Goal: Book appointment/travel/reservation

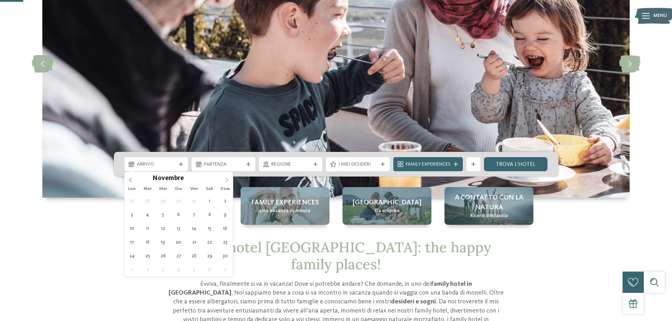
click at [225, 179] on icon at bounding box center [226, 180] width 5 height 5
type div "[DATE]"
type input "****"
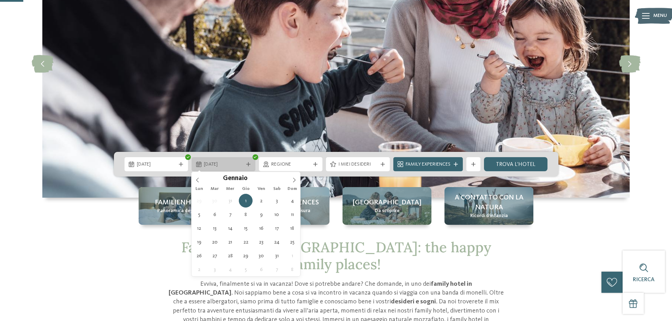
click at [246, 162] on icon at bounding box center [248, 164] width 4 height 4
type div "[DATE]"
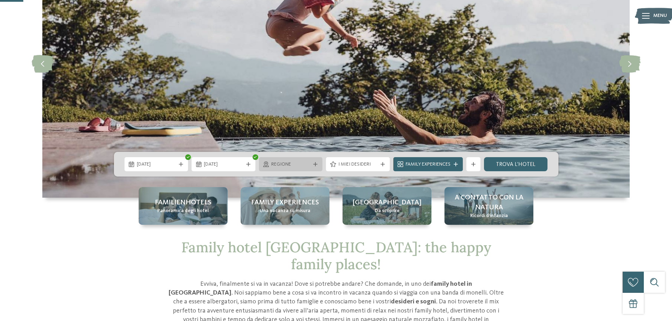
click at [303, 167] on span "Regione" at bounding box center [290, 164] width 39 height 7
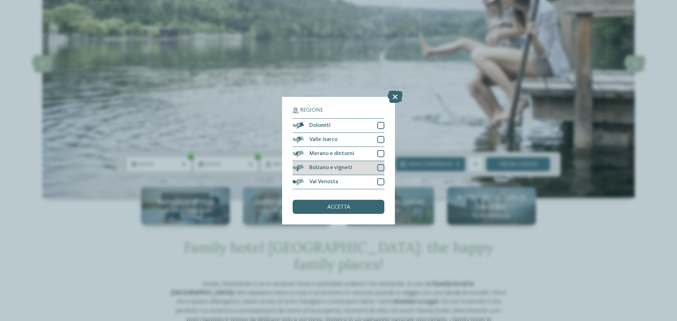
click at [379, 168] on div at bounding box center [381, 167] width 7 height 7
click at [359, 201] on div "accetta" at bounding box center [339, 207] width 92 height 14
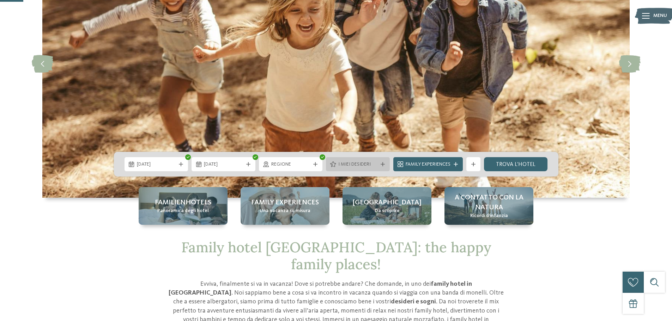
click at [382, 165] on icon at bounding box center [383, 164] width 4 height 4
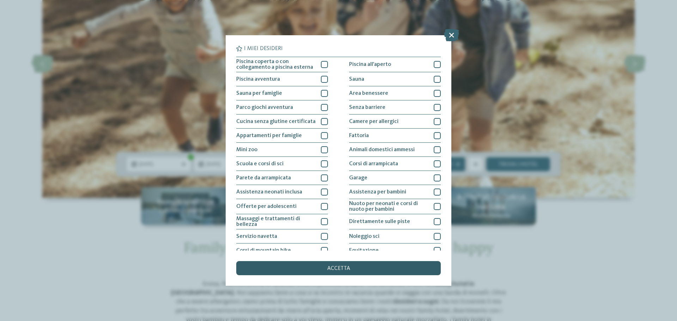
click at [345, 269] on span "accetta" at bounding box center [338, 269] width 23 height 6
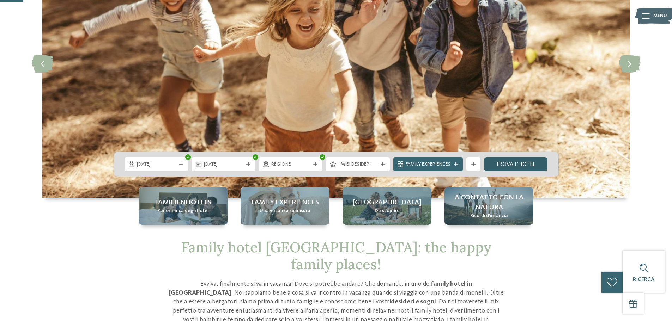
click at [511, 167] on link "trova l’hotel" at bounding box center [516, 164] width 64 height 14
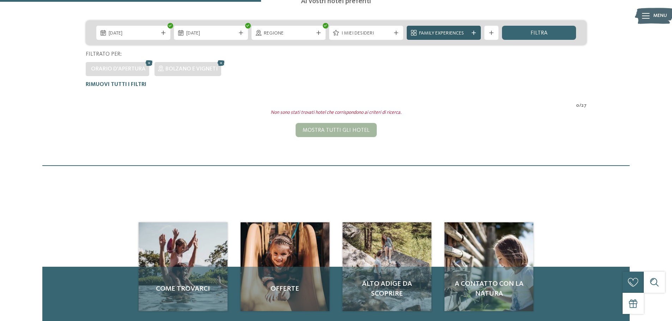
scroll to position [55, 0]
